Goal: Transaction & Acquisition: Purchase product/service

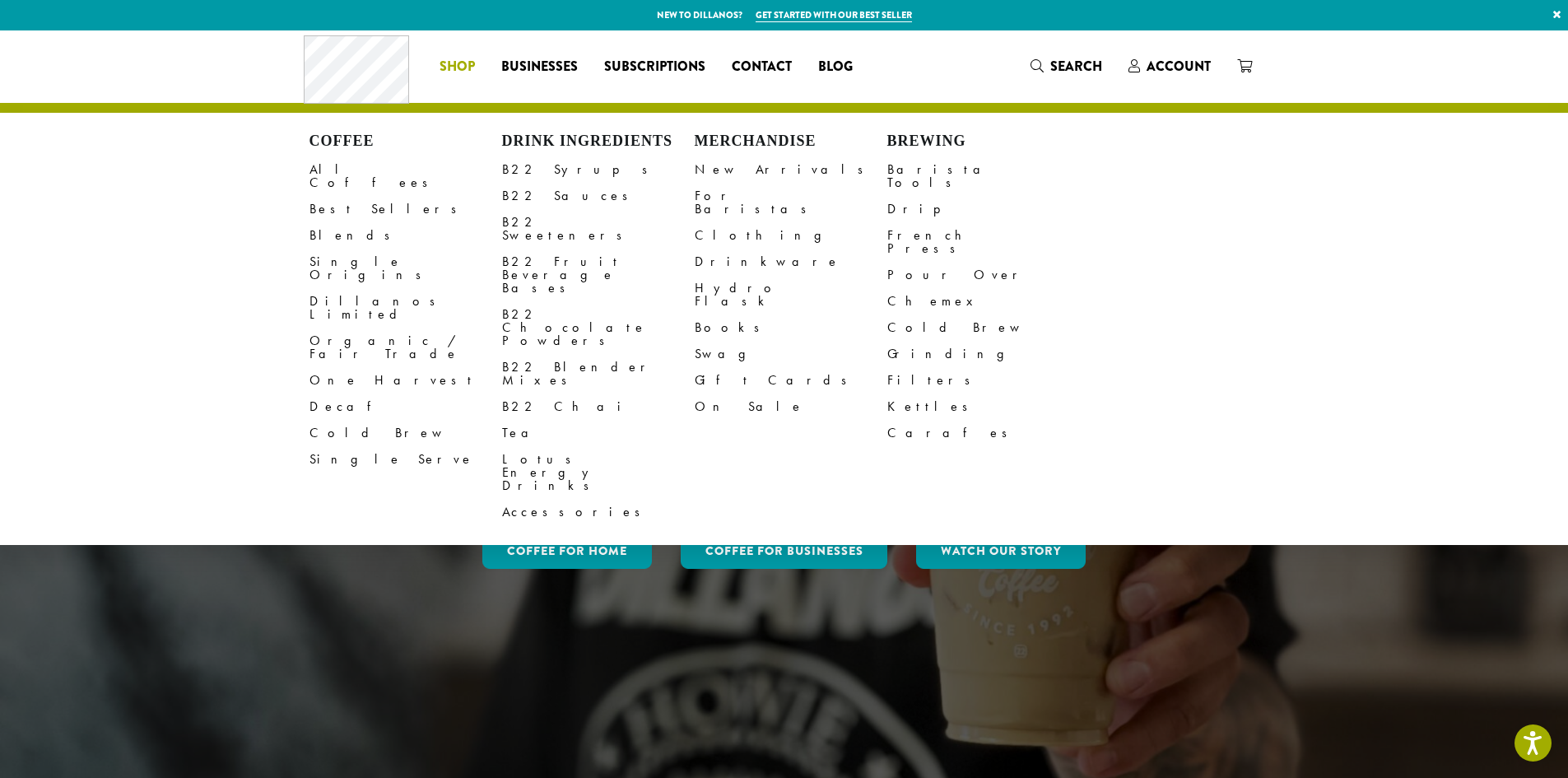
click at [463, 72] on li "Coffee All Coffees Best Sellers Blends Single Origins Dillanos Limited Organic …" at bounding box center [457, 66] width 62 height 26
click at [346, 167] on link "All Coffees" at bounding box center [406, 176] width 193 height 39
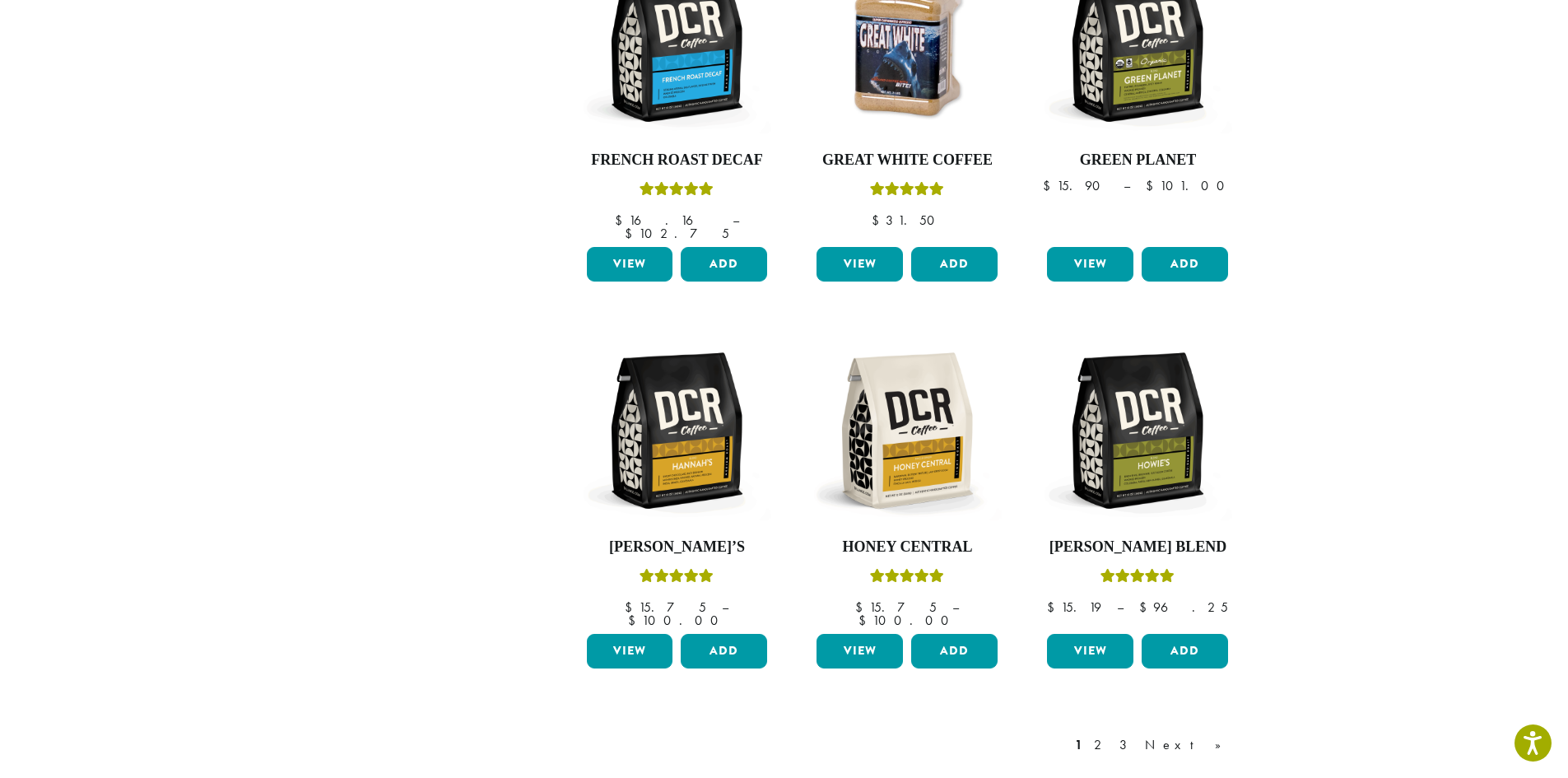
scroll to position [1317, 0]
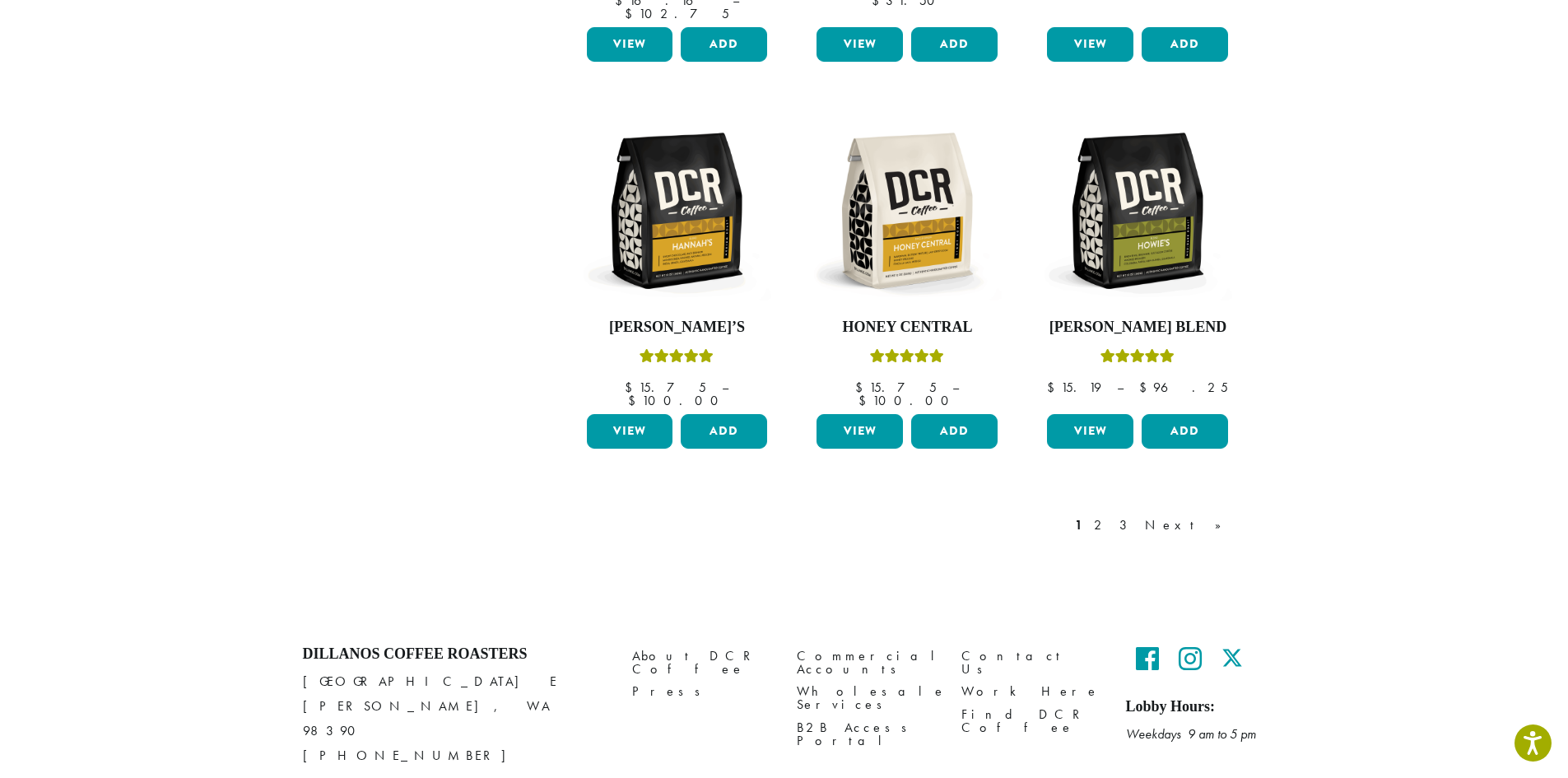
click at [1111, 515] on link "2" at bounding box center [1101, 525] width 21 height 20
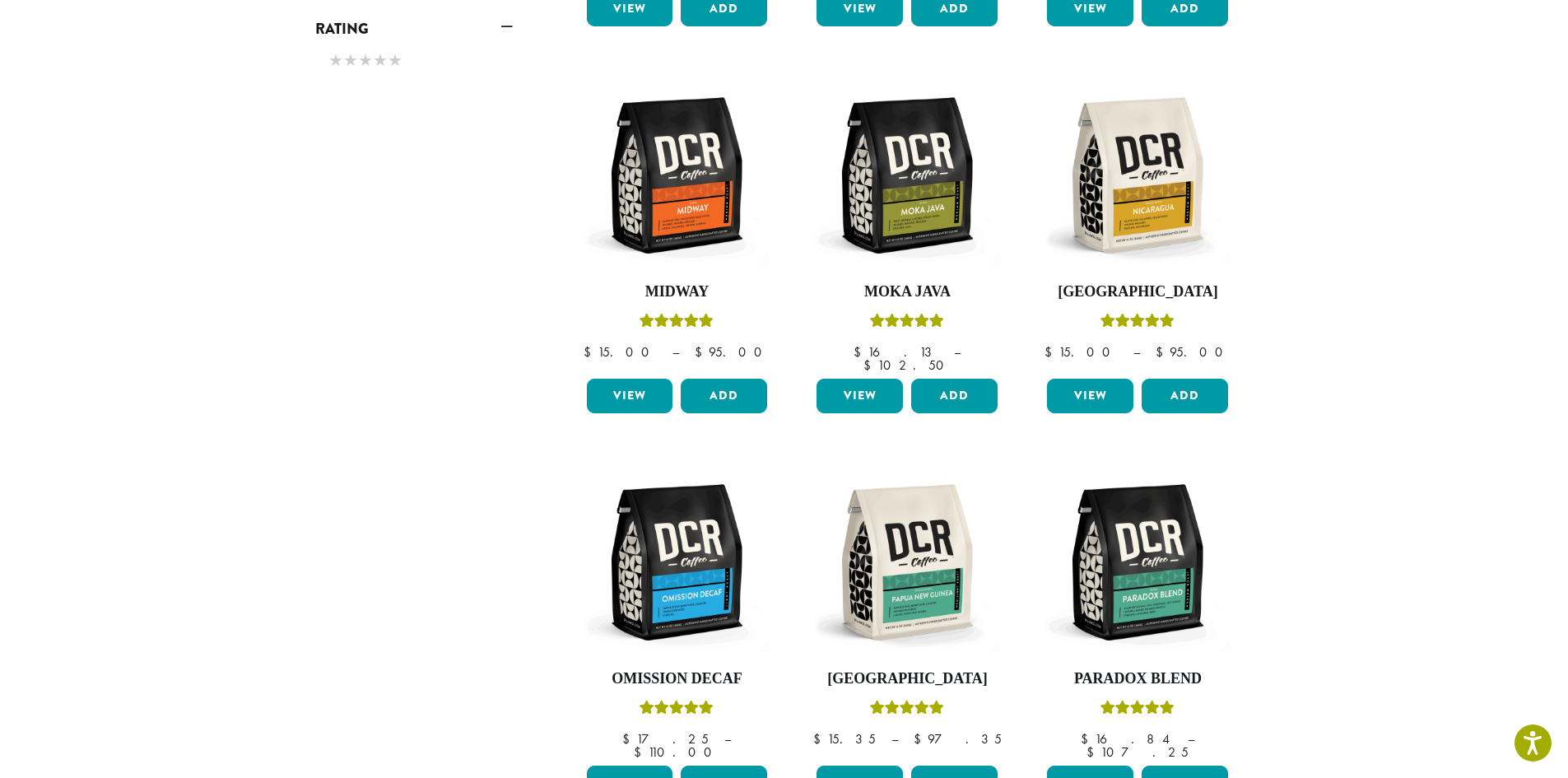
scroll to position [1198, 0]
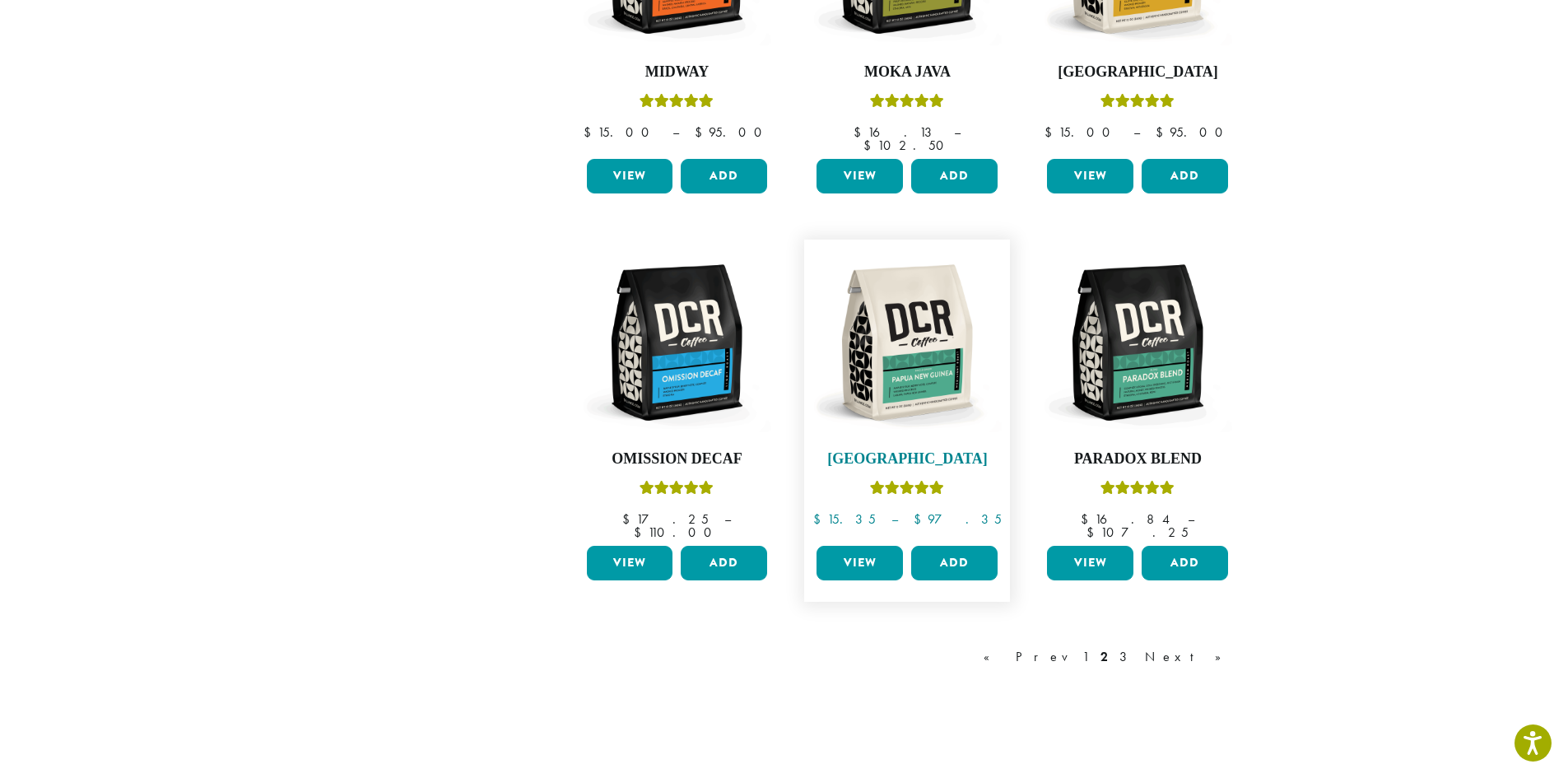
click at [941, 273] on img at bounding box center [907, 342] width 189 height 189
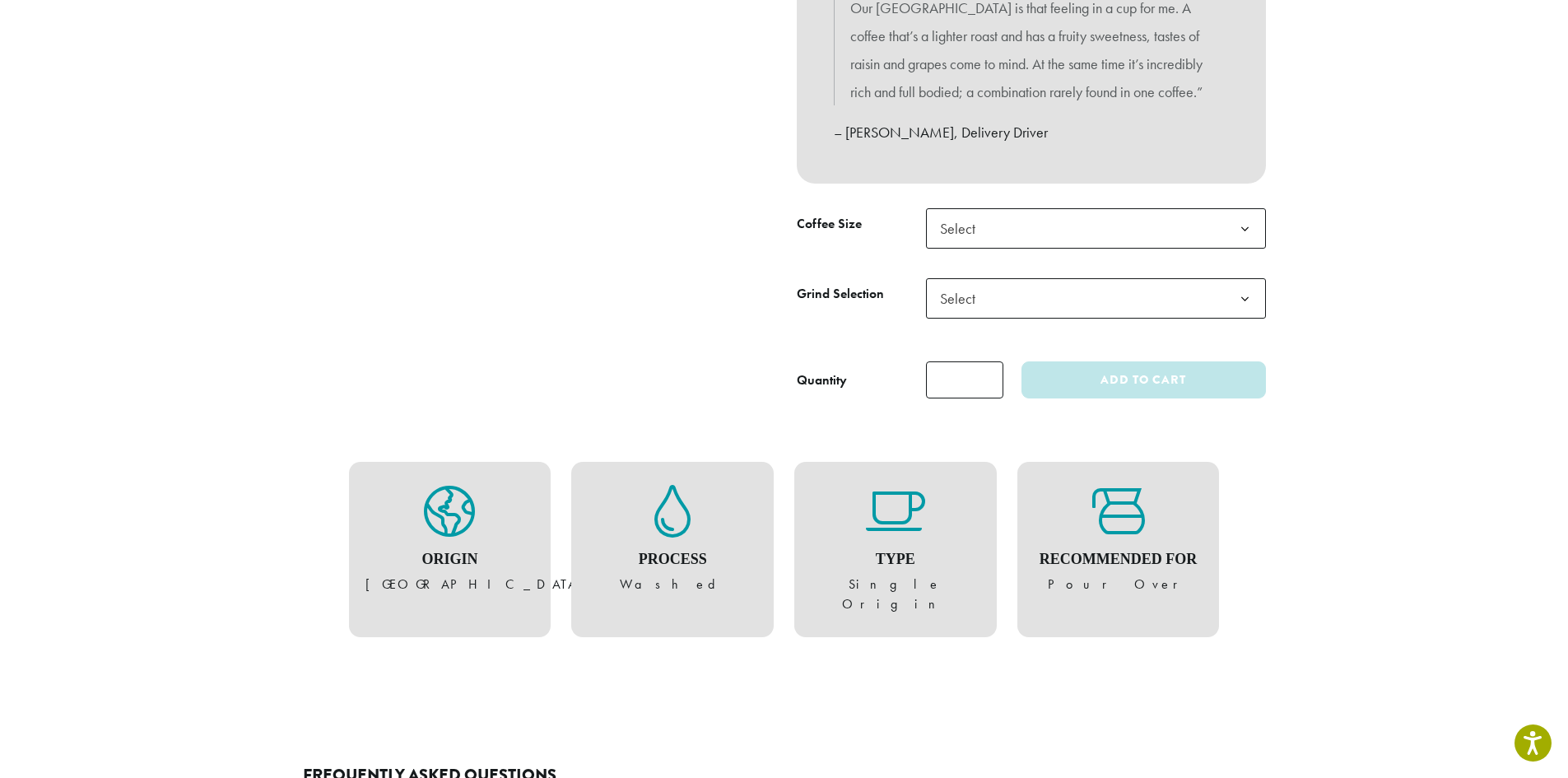
scroll to position [878, 0]
